Goal: Navigation & Orientation: Find specific page/section

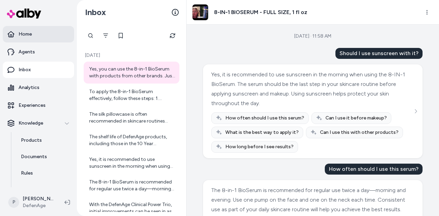
click at [39, 37] on link "Home" at bounding box center [38, 34] width 71 height 16
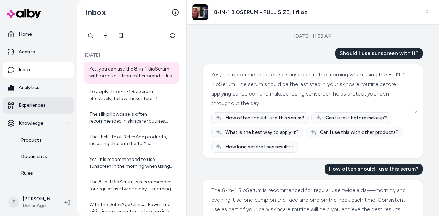
click at [44, 107] on p "Experiences" at bounding box center [32, 105] width 27 height 7
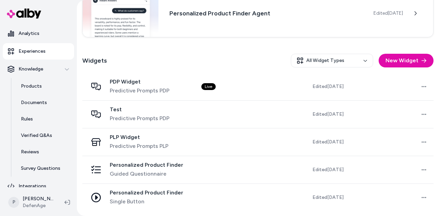
scroll to position [61, 0]
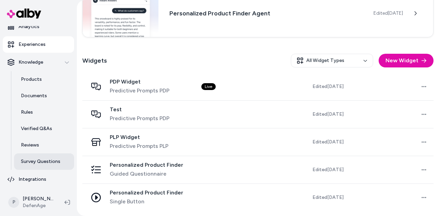
click at [45, 159] on p "Survey Questions" at bounding box center [40, 161] width 39 height 7
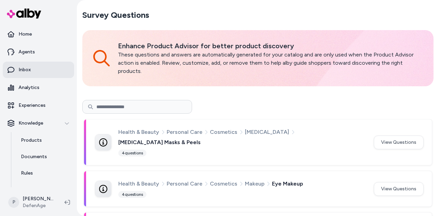
click at [40, 63] on link "Inbox" at bounding box center [38, 70] width 71 height 16
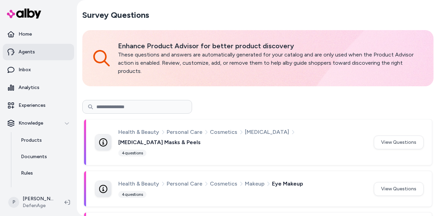
click at [38, 53] on link "Agents" at bounding box center [38, 52] width 71 height 16
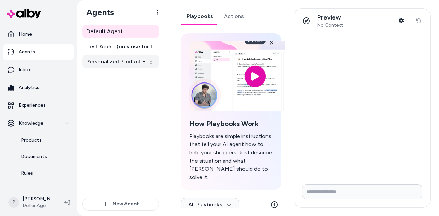
click at [113, 68] on link "Personalized Product Finder Agent" at bounding box center [120, 62] width 77 height 14
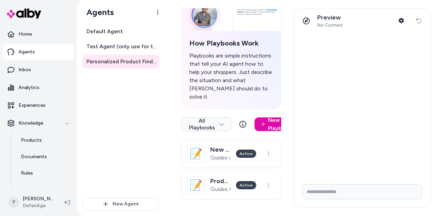
scroll to position [87, 0]
click at [49, 103] on link "Experiences" at bounding box center [38, 105] width 71 height 16
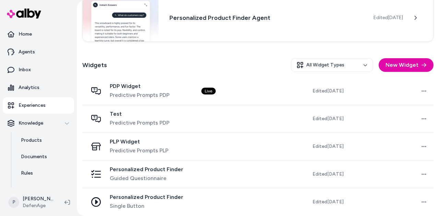
scroll to position [157, 0]
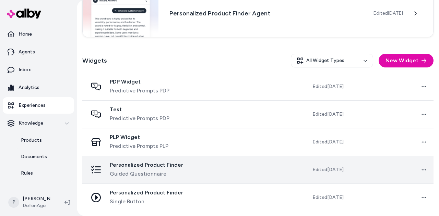
click at [262, 173] on td at bounding box center [238, 170] width 84 height 28
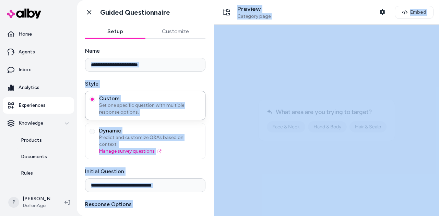
drag, startPoint x: 424, startPoint y: 96, endPoint x: 214, endPoint y: 151, distance: 216.9
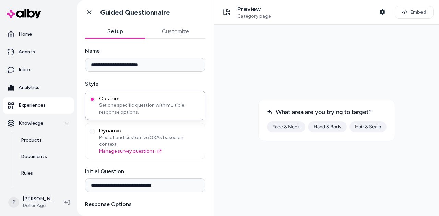
click at [245, 64] on div at bounding box center [326, 120] width 214 height 181
drag, startPoint x: 212, startPoint y: 67, endPoint x: 34, endPoint y: 25, distance: 183.5
click at [87, 13] on icon at bounding box center [89, 12] width 7 height 7
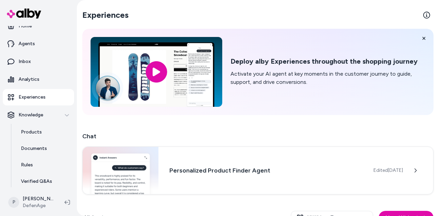
scroll to position [2, 0]
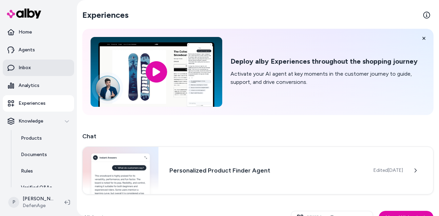
click at [41, 67] on link "Inbox" at bounding box center [38, 68] width 71 height 16
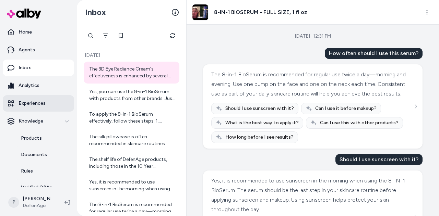
click at [41, 98] on link "Experiences" at bounding box center [38, 103] width 71 height 16
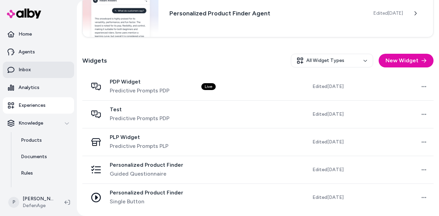
click at [20, 72] on p "Inbox" at bounding box center [25, 70] width 12 height 7
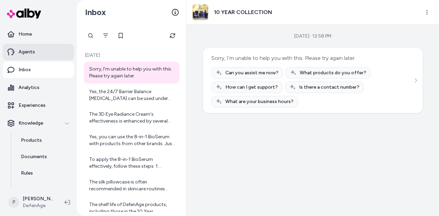
click at [39, 57] on link "Agents" at bounding box center [38, 52] width 71 height 16
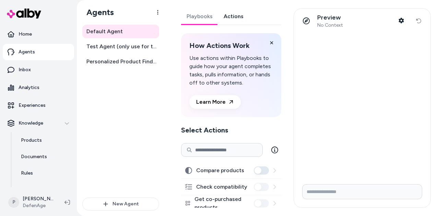
click at [233, 19] on link "Actions" at bounding box center [233, 16] width 31 height 16
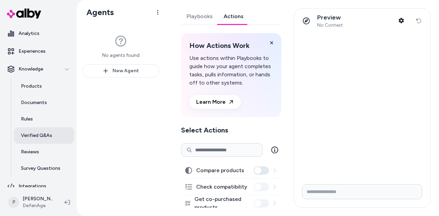
scroll to position [57, 0]
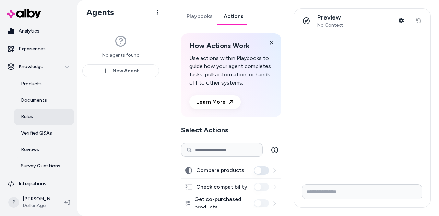
click at [42, 117] on link "Rules" at bounding box center [44, 117] width 60 height 16
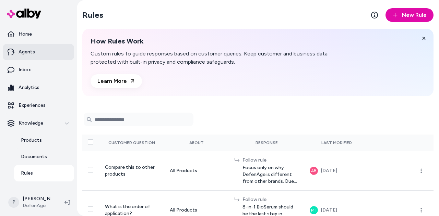
click at [29, 49] on p "Agents" at bounding box center [27, 52] width 16 height 7
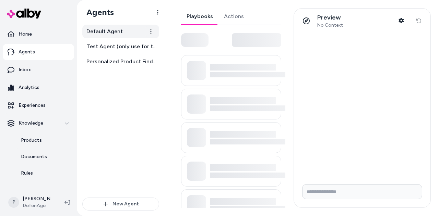
click at [118, 33] on span "Default Agent" at bounding box center [104, 31] width 36 height 8
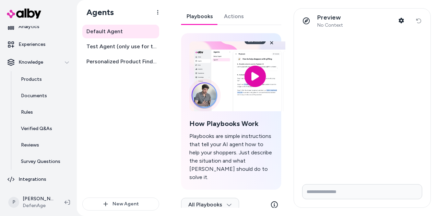
click at [240, 15] on link "Actions" at bounding box center [233, 16] width 31 height 16
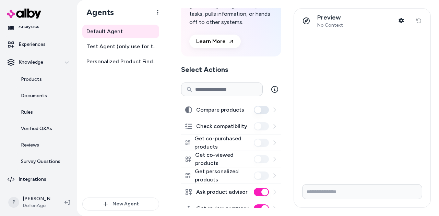
scroll to position [86, 0]
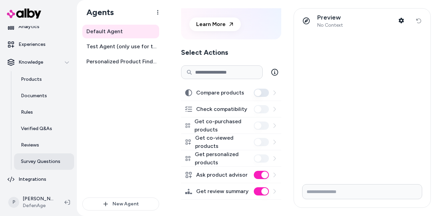
click at [47, 154] on link "Survey Questions" at bounding box center [44, 162] width 60 height 16
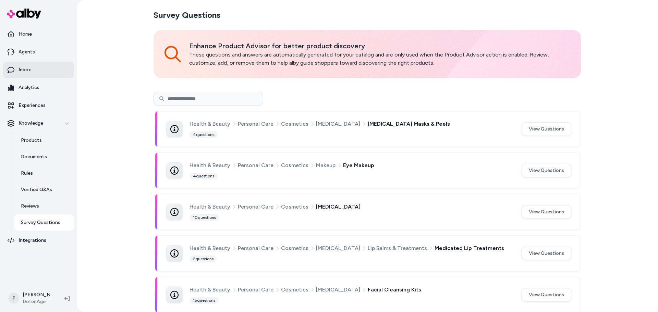
click at [36, 67] on link "Inbox" at bounding box center [38, 70] width 71 height 16
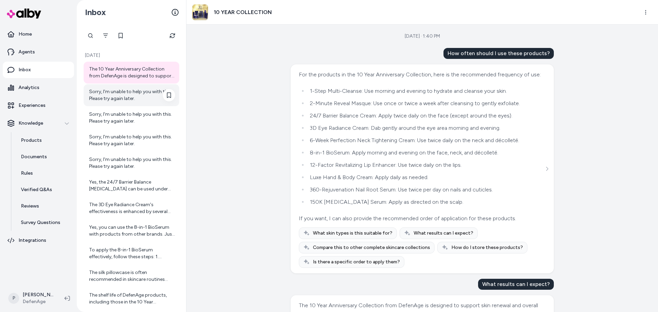
click at [116, 89] on div "Sorry, I'm unable to help you with this. Please try again later." at bounding box center [132, 95] width 86 height 14
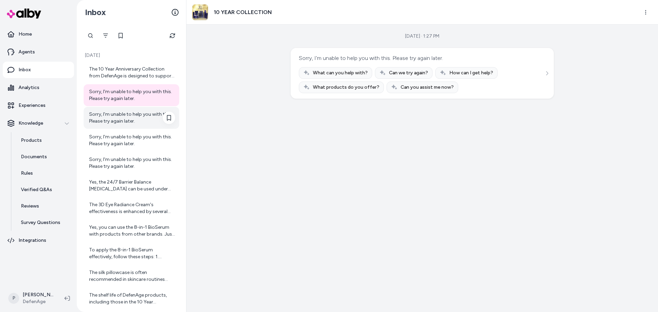
click at [130, 119] on div "Sorry, I'm unable to help you with this. Please try again later." at bounding box center [132, 118] width 86 height 14
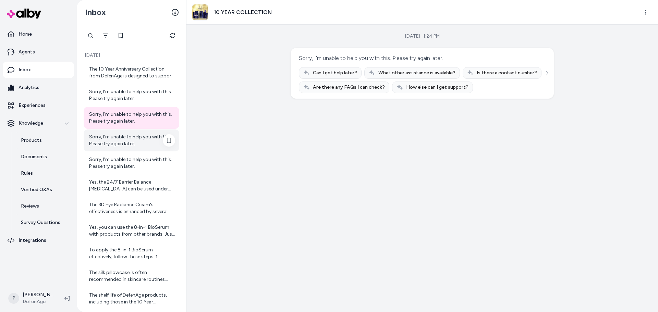
click at [123, 140] on div "Sorry, I'm unable to help you with this. Please try again later." at bounding box center [132, 141] width 86 height 14
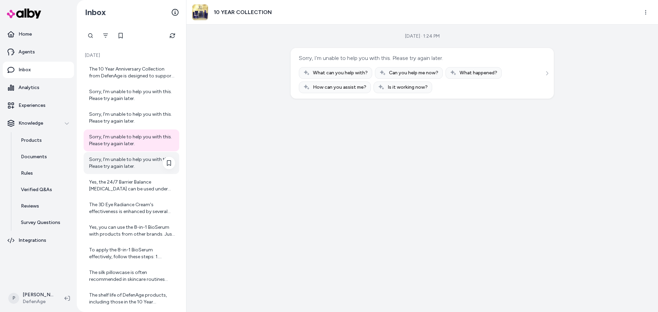
click at [122, 167] on div "Sorry, I'm unable to help you with this. Please try again later." at bounding box center [132, 163] width 86 height 14
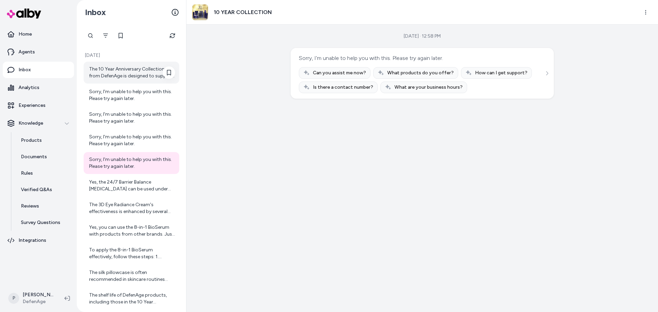
click at [126, 74] on div "The 10 Year Anniversary Collection from DefenAge is designed to support skin re…" at bounding box center [132, 73] width 86 height 14
